Goal: Information Seeking & Learning: Learn about a topic

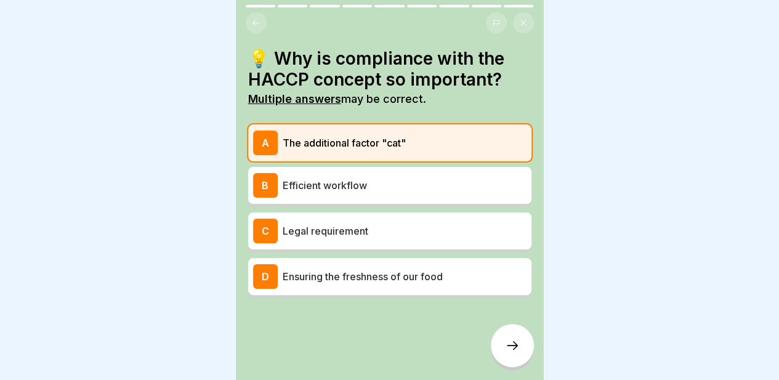
scroll to position [9, 0]
click at [442, 270] on font "Ensuring the freshness of our food" at bounding box center [363, 276] width 160 height 12
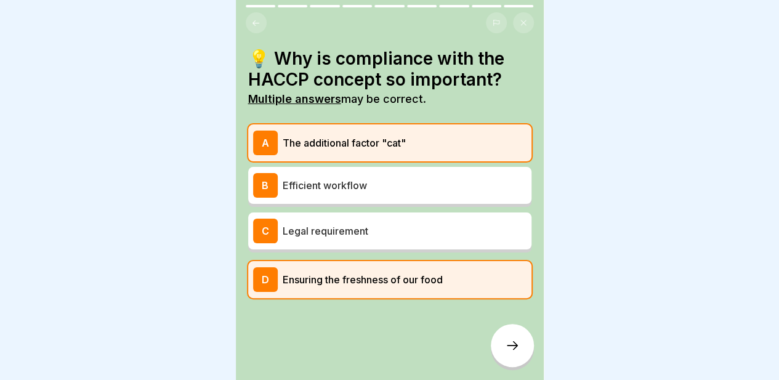
click at [518, 332] on div at bounding box center [512, 345] width 43 height 43
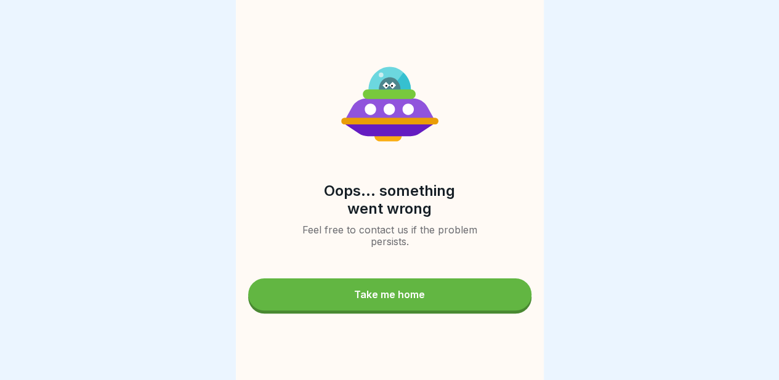
click at [387, 292] on div "Take me home" at bounding box center [389, 294] width 71 height 11
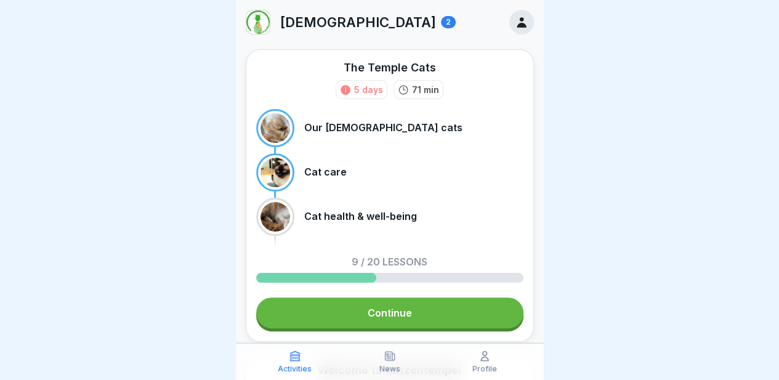
click at [378, 311] on font "Continue" at bounding box center [389, 313] width 44 height 12
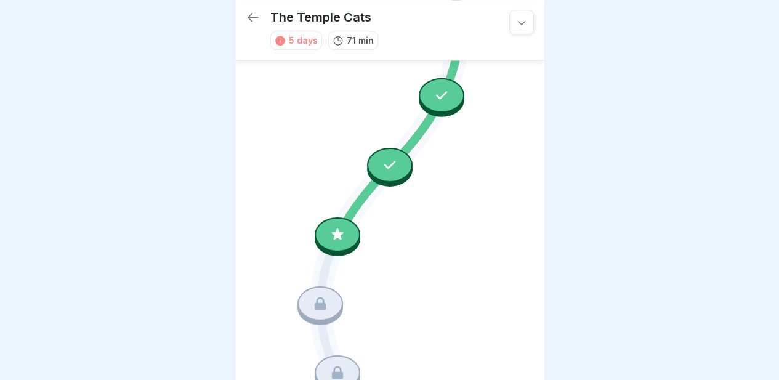
scroll to position [757, 0]
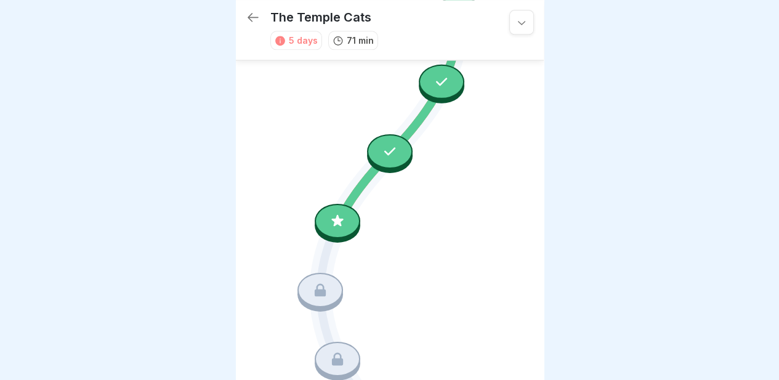
click at [339, 212] on icon at bounding box center [337, 220] width 16 height 16
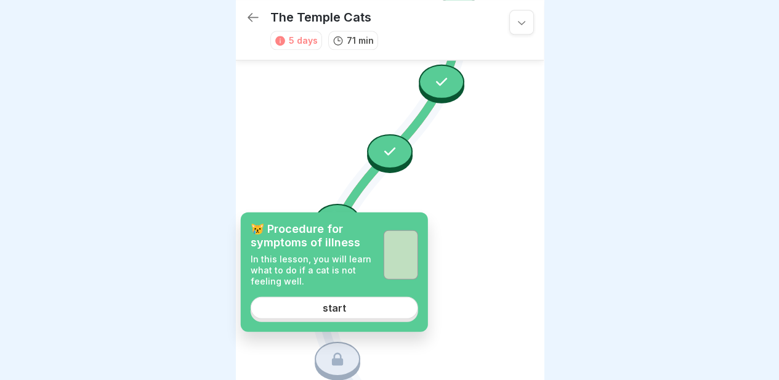
click at [326, 305] on font "start" at bounding box center [334, 308] width 23 height 12
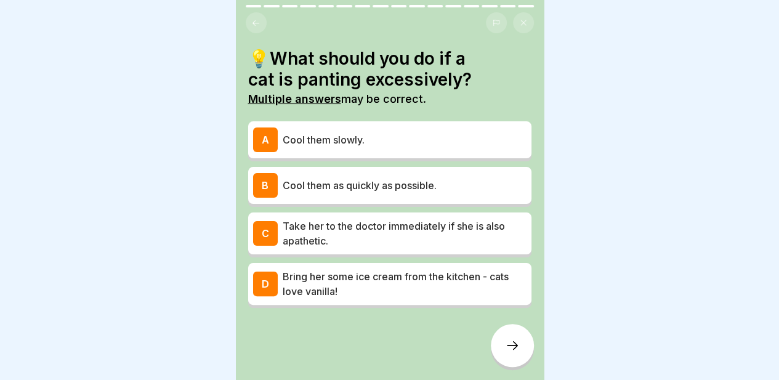
click at [399, 187] on p "Cool them as quickly as possible." at bounding box center [405, 185] width 244 height 15
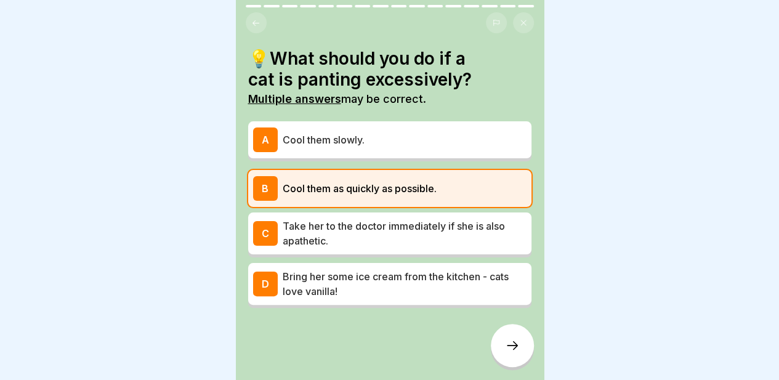
click at [406, 221] on font "Take her to the doctor immediately if she is also apathetic." at bounding box center [394, 233] width 222 height 27
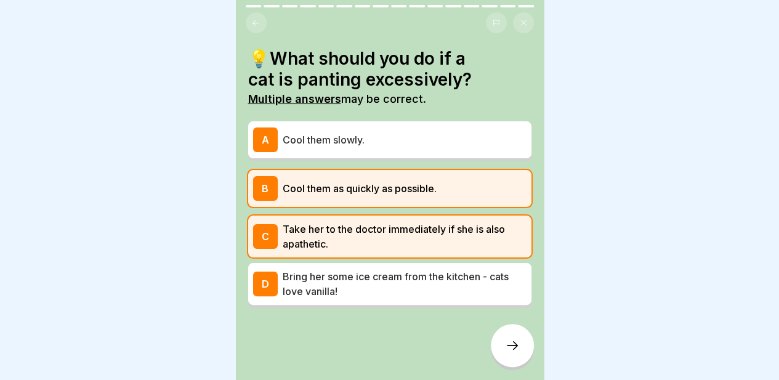
click at [500, 362] on div at bounding box center [512, 345] width 43 height 43
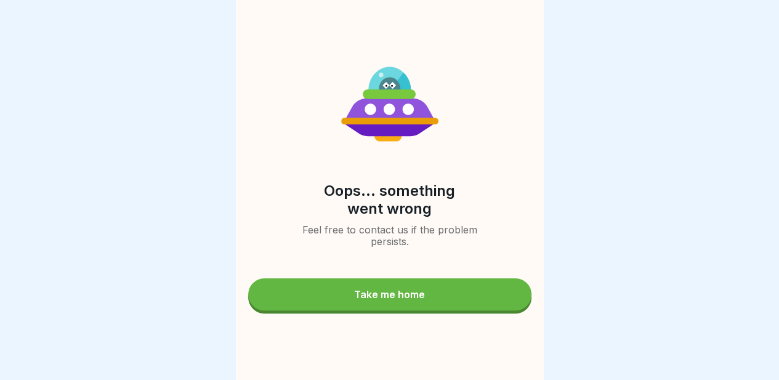
click at [406, 305] on button "Take me home" at bounding box center [389, 294] width 283 height 32
